Goal: Task Accomplishment & Management: Use online tool/utility

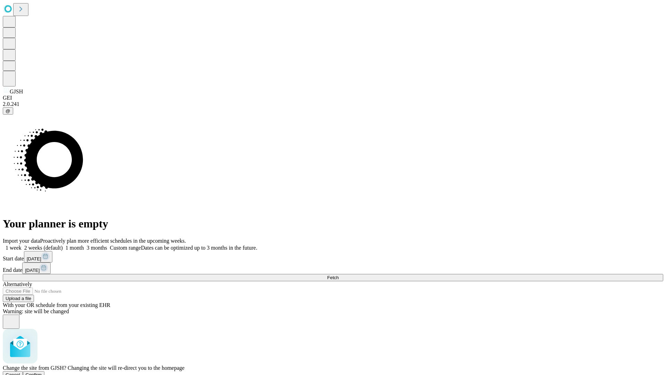
click at [42, 372] on span "Confirm" at bounding box center [34, 374] width 16 height 5
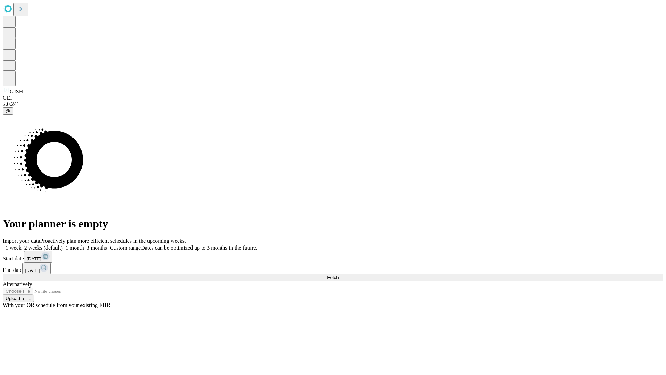
click at [84, 245] on label "1 month" at bounding box center [73, 248] width 21 height 6
click at [339, 275] on span "Fetch" at bounding box center [332, 277] width 11 height 5
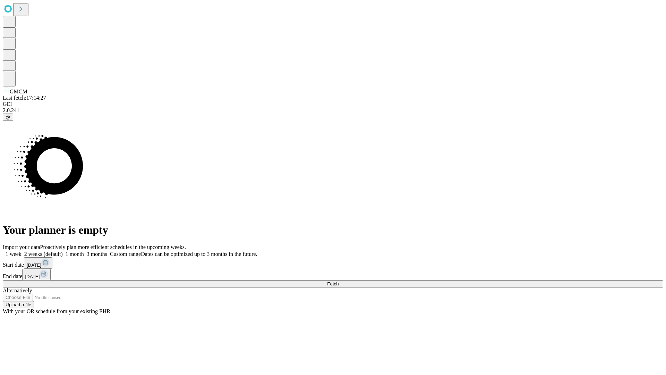
click at [84, 251] on label "1 month" at bounding box center [73, 254] width 21 height 6
click at [339, 281] on span "Fetch" at bounding box center [332, 283] width 11 height 5
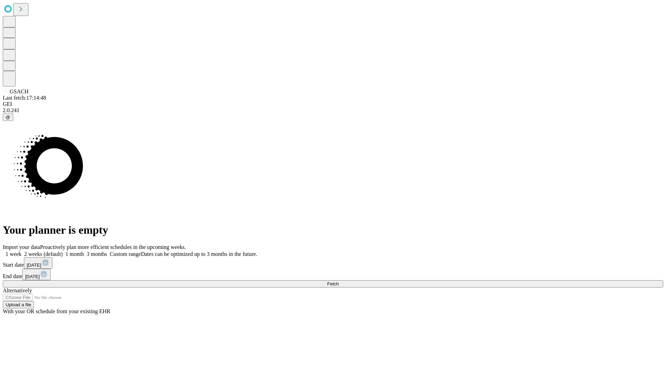
click at [84, 251] on label "1 month" at bounding box center [73, 254] width 21 height 6
click at [339, 281] on span "Fetch" at bounding box center [332, 283] width 11 height 5
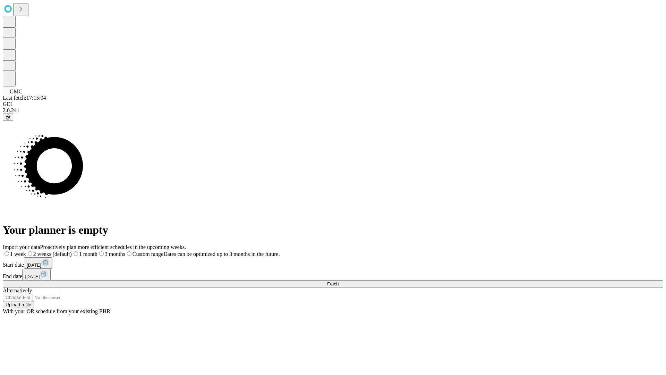
click at [98, 251] on label "1 month" at bounding box center [85, 254] width 26 height 6
click at [339, 281] on span "Fetch" at bounding box center [332, 283] width 11 height 5
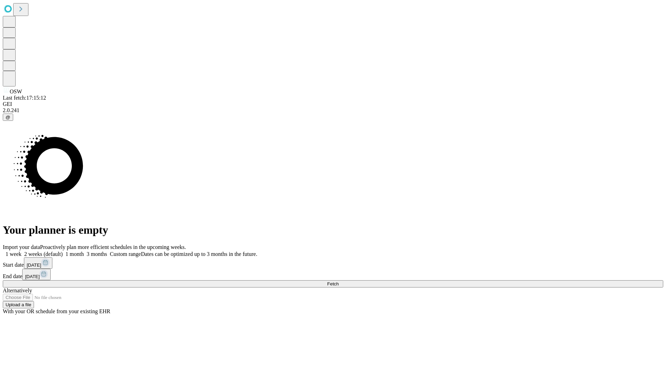
click at [339, 281] on span "Fetch" at bounding box center [332, 283] width 11 height 5
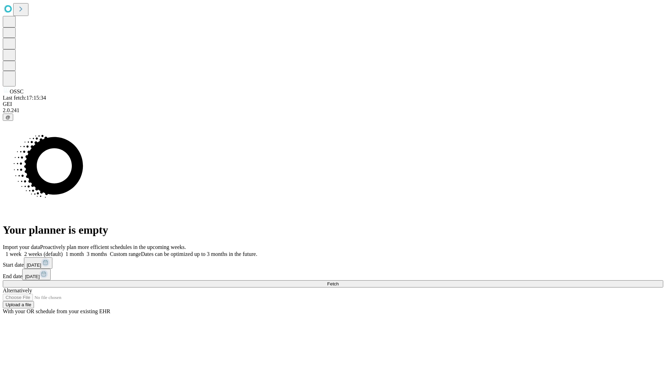
click at [339, 281] on span "Fetch" at bounding box center [332, 283] width 11 height 5
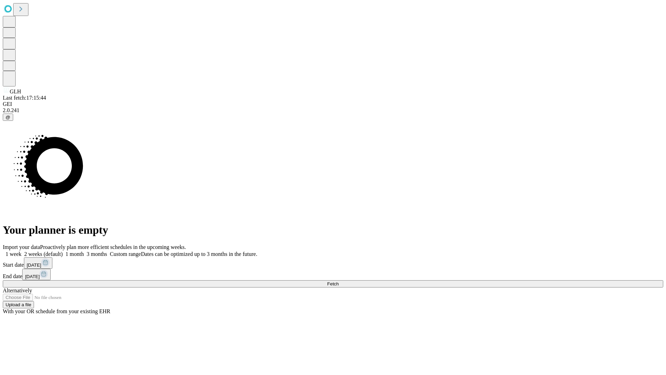
click at [84, 251] on label "1 month" at bounding box center [73, 254] width 21 height 6
click at [339, 281] on span "Fetch" at bounding box center [332, 283] width 11 height 5
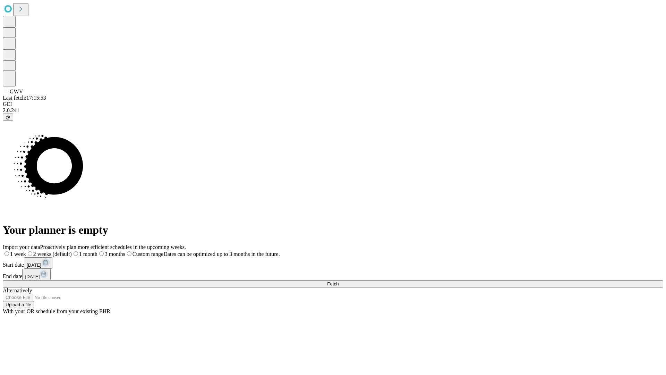
click at [339, 281] on span "Fetch" at bounding box center [332, 283] width 11 height 5
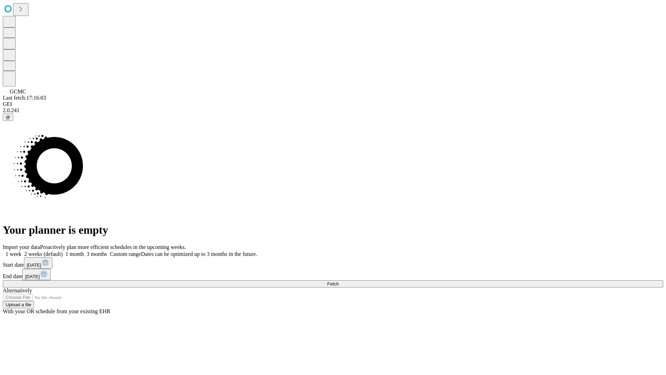
click at [84, 251] on label "1 month" at bounding box center [73, 254] width 21 height 6
click at [339, 281] on span "Fetch" at bounding box center [332, 283] width 11 height 5
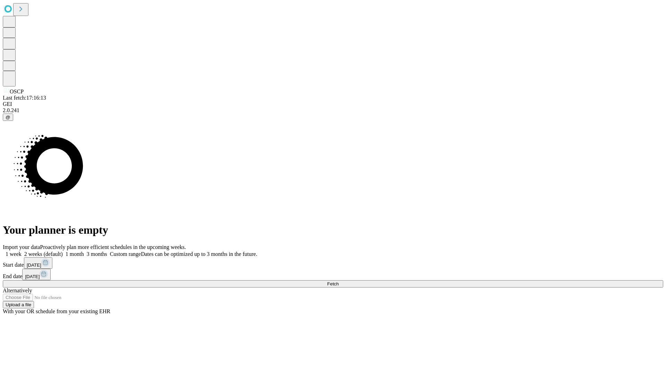
click at [84, 251] on label "1 month" at bounding box center [73, 254] width 21 height 6
click at [339, 281] on span "Fetch" at bounding box center [332, 283] width 11 height 5
